Goal: Task Accomplishment & Management: Use online tool/utility

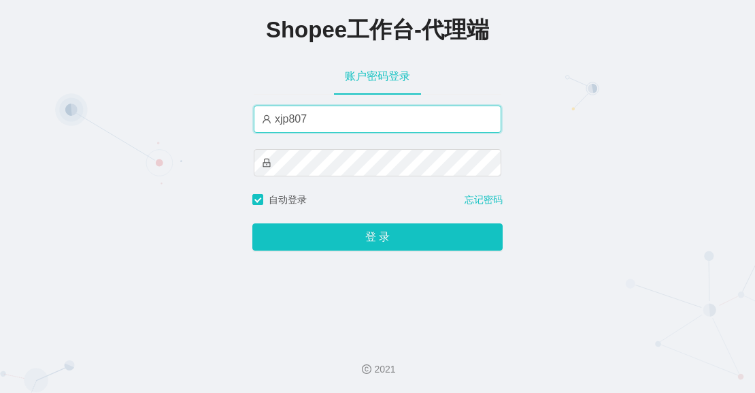
click at [321, 127] on input "xjp807" at bounding box center [378, 118] width 248 height 27
paste input "yn"
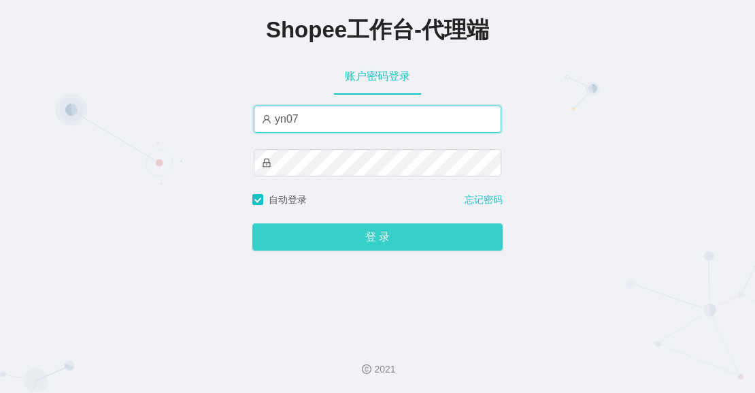
type input "yn07"
click at [355, 242] on button "登 录" at bounding box center [378, 236] width 250 height 27
